Goal: Task Accomplishment & Management: Manage account settings

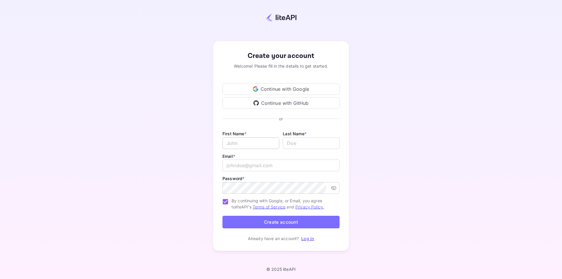
click at [264, 146] on input "Email *" at bounding box center [250, 143] width 57 height 12
type input "dsfdfg"
click at [305, 142] on input "lastName" at bounding box center [311, 143] width 57 height 12
type input "dfgfd"
click at [248, 163] on input "email" at bounding box center [280, 166] width 117 height 12
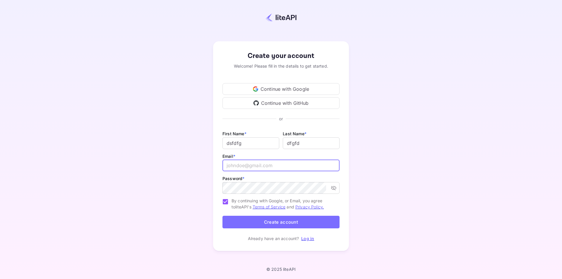
paste input "siyerip388@futurejs.com"
type input "siyerip388@futurejs.com"
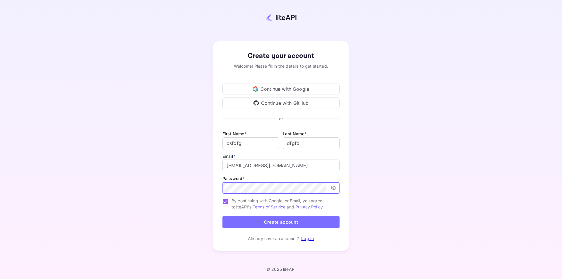
click at [265, 181] on div "Password * ​" at bounding box center [280, 185] width 117 height 20
click at [335, 187] on icon "toggle password visibility" at bounding box center [334, 188] width 6 height 6
click at [281, 219] on button "Create account" at bounding box center [280, 222] width 117 height 13
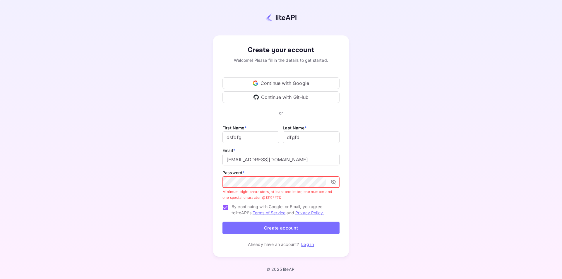
click at [334, 182] on icon "toggle password visibility" at bounding box center [334, 182] width 6 height 6
click at [274, 221] on form "First Name * dsfdfg ​ Last Name * ​ Email * siyerip388@futurejs.com ​ Password …" at bounding box center [280, 180] width 117 height 112
click at [274, 228] on button "Create account" at bounding box center [280, 228] width 117 height 13
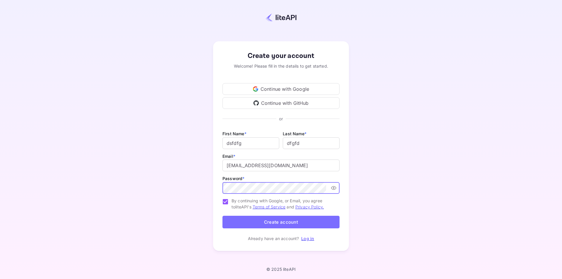
click at [222, 216] on button "Create account" at bounding box center [280, 222] width 117 height 13
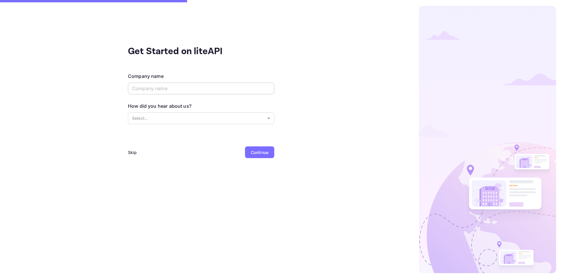
click at [205, 87] on input "text" at bounding box center [201, 89] width 146 height 12
type input "fgdhfgh"
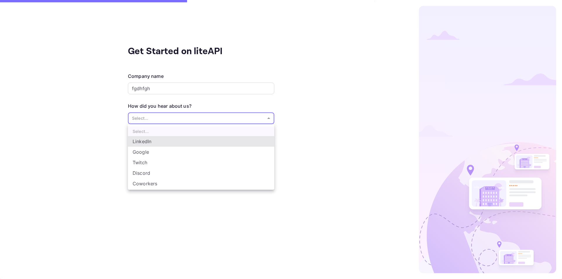
click at [198, 116] on body "Get Started on liteAPI Company name fgdhfgh ​ How did you hear about us? Select…" at bounding box center [281, 139] width 562 height 279
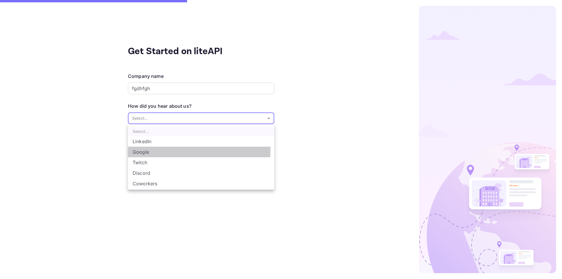
click at [181, 150] on li "Google" at bounding box center [201, 152] width 146 height 11
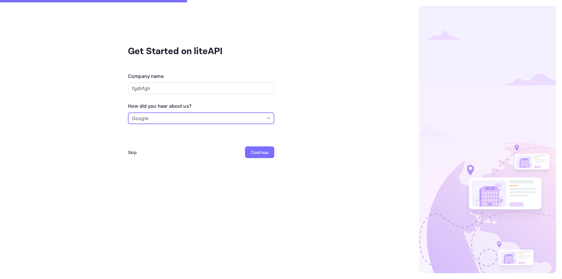
click at [195, 120] on body "Get Started on liteAPI Company name fgdhfgh ​ How did you hear about us? Google…" at bounding box center [281, 139] width 562 height 279
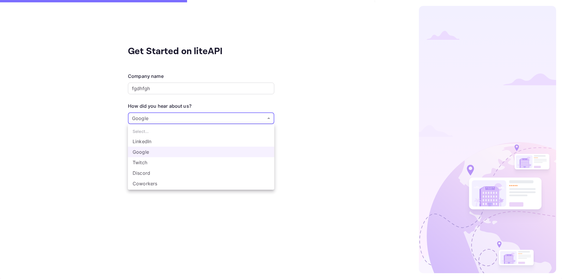
scroll to position [10, 0]
click at [164, 182] on li "Other..." at bounding box center [201, 184] width 146 height 11
type input "Other..."
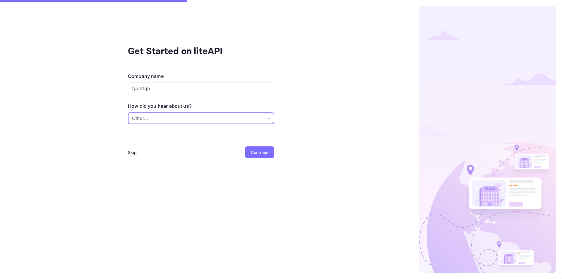
click at [248, 154] on div "Continue" at bounding box center [259, 152] width 29 height 12
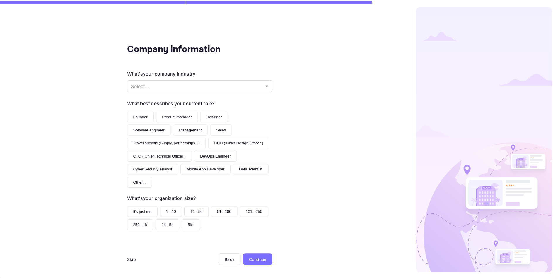
scroll to position [4, 0]
click at [136, 253] on div "Company information What's your company industry Select... ​ What best describe…" at bounding box center [201, 155] width 146 height 229
click at [134, 260] on div "Skip" at bounding box center [132, 259] width 9 height 6
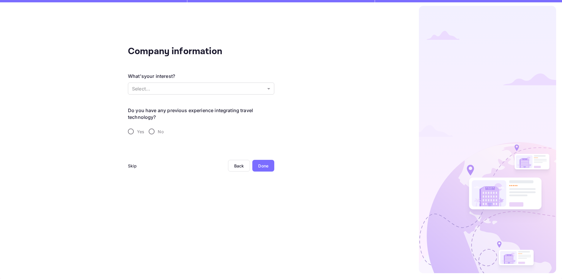
click at [124, 167] on div "Company information What's your interest? Select... ​ Do you have any previous …" at bounding box center [201, 139] width 402 height 279
click at [131, 166] on div "Skip" at bounding box center [132, 166] width 9 height 6
click at [135, 167] on div "Skip" at bounding box center [132, 166] width 9 height 6
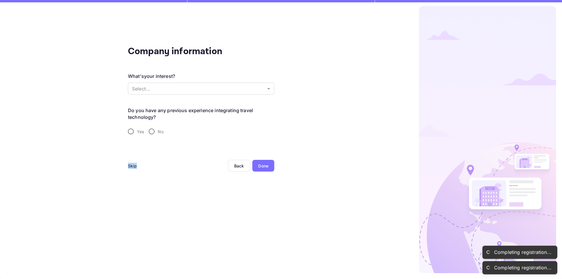
click at [135, 167] on div "Skip" at bounding box center [132, 166] width 9 height 6
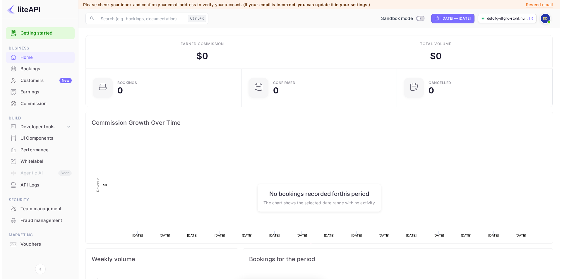
scroll to position [91, 148]
click at [35, 68] on div "Bookings" at bounding box center [43, 69] width 51 height 7
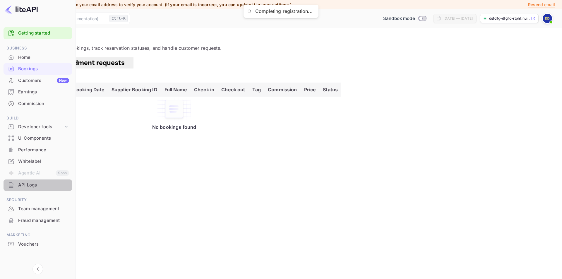
click at [31, 186] on div "API Logs" at bounding box center [43, 185] width 51 height 7
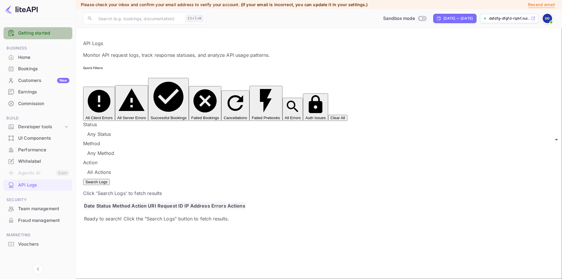
click at [33, 33] on link "Getting started" at bounding box center [43, 33] width 51 height 7
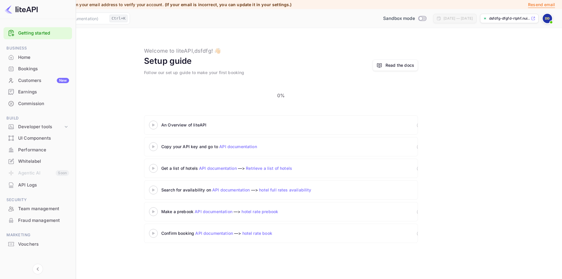
click at [164, 124] on icon at bounding box center [153, 125] width 20 height 3
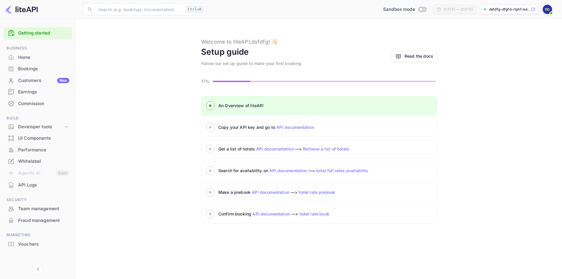
click at [213, 128] on icon at bounding box center [210, 127] width 20 height 3
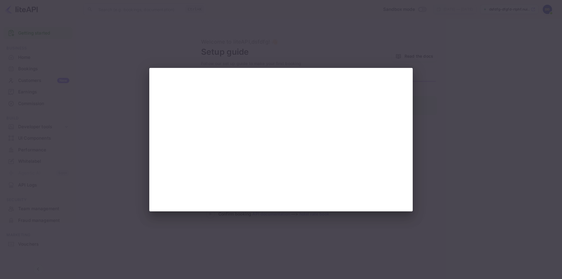
click at [451, 120] on div at bounding box center [281, 139] width 562 height 279
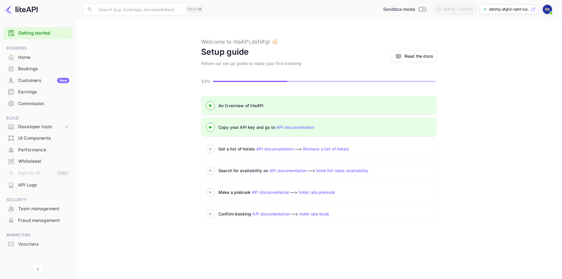
click at [44, 126] on div "Developer tools" at bounding box center [40, 127] width 45 height 7
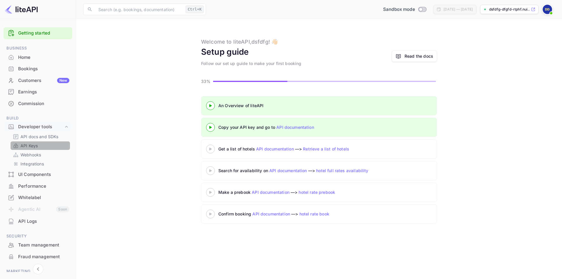
click at [21, 147] on p "API Keys" at bounding box center [28, 146] width 17 height 6
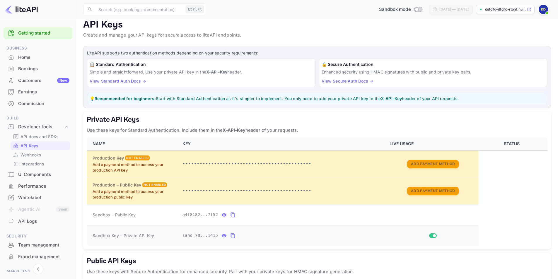
scroll to position [29, 0]
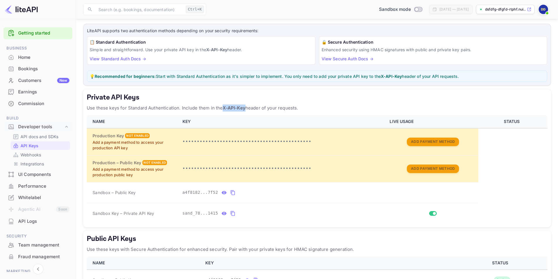
drag, startPoint x: 222, startPoint y: 107, endPoint x: 245, endPoint y: 106, distance: 22.3
click at [245, 106] on strong "X-API-Key" at bounding box center [233, 108] width 23 height 6
copy strong "X-API-Key"
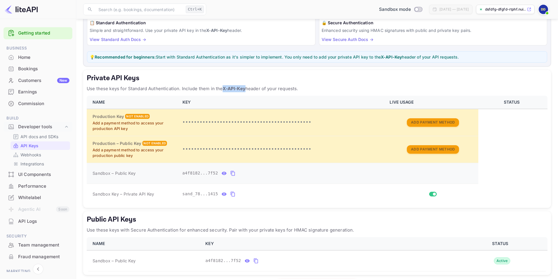
scroll to position [73, 0]
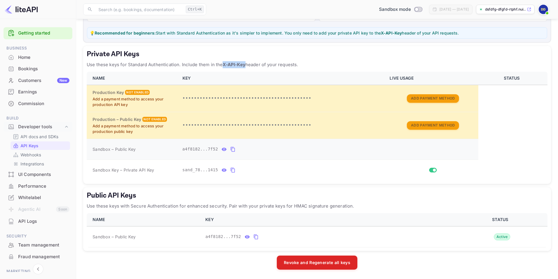
click at [222, 150] on icon "private api keys table" at bounding box center [224, 149] width 5 height 3
click at [286, 147] on icon "private api keys table" at bounding box center [288, 149] width 5 height 7
click at [222, 170] on icon "private api keys table" at bounding box center [223, 170] width 5 height 7
click at [299, 169] on icon "private api keys table" at bounding box center [301, 170] width 5 height 7
click at [290, 168] on icon "private api keys table" at bounding box center [292, 170] width 5 height 7
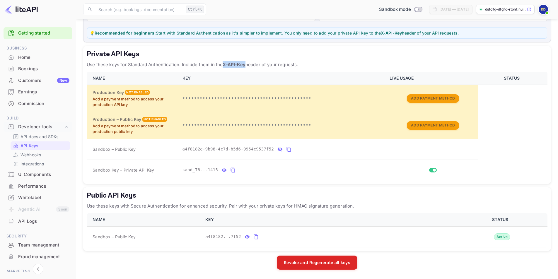
click at [222, 168] on icon "private api keys table" at bounding box center [223, 170] width 5 height 7
click at [37, 135] on p "API docs and SDKs" at bounding box center [39, 136] width 38 height 6
